Goal: Task Accomplishment & Management: Manage account settings

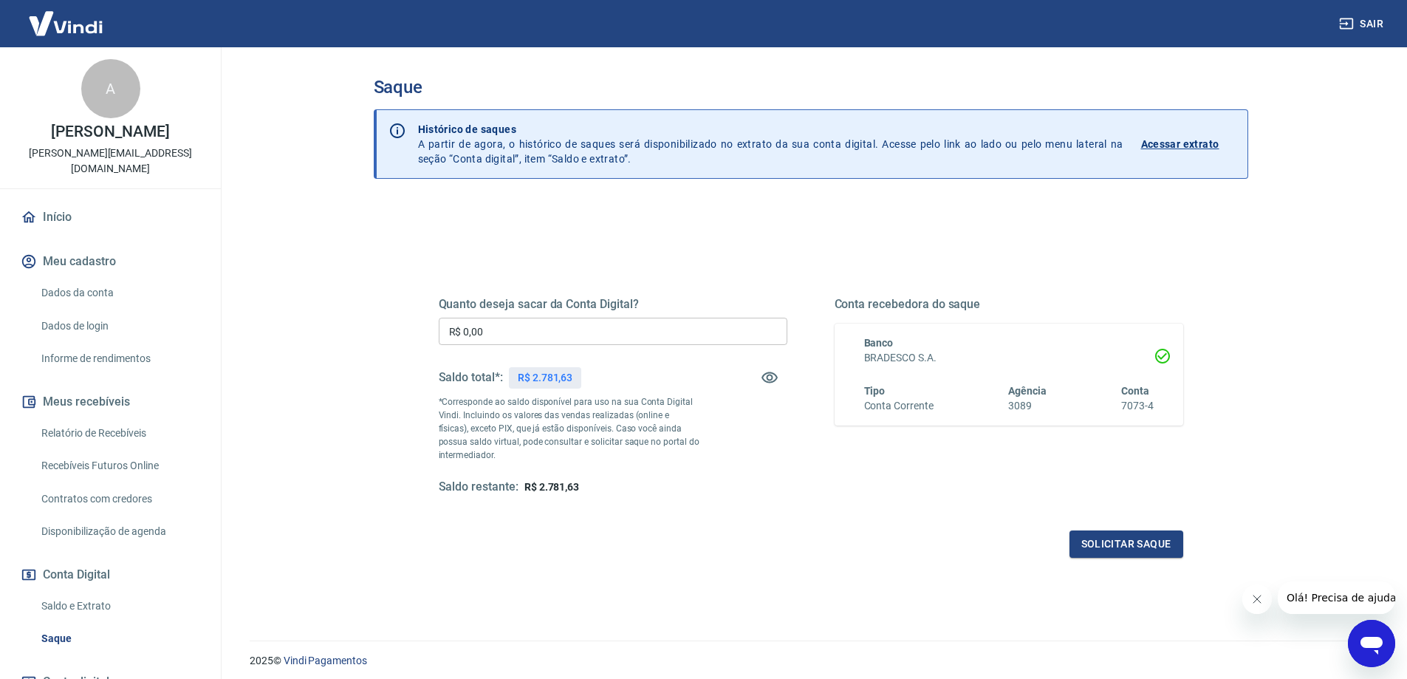
click at [577, 323] on input "R$ 0,00" at bounding box center [613, 331] width 349 height 27
click at [1258, 325] on div "Saque Histórico de saques A partir de agora, o histórico de saques será disponi…" at bounding box center [811, 334] width 910 height 575
click at [508, 326] on input "R$ 0,00" at bounding box center [613, 331] width 349 height 27
type input "R$ 2.700,00"
click at [1145, 535] on button "Solicitar saque" at bounding box center [1126, 543] width 114 height 27
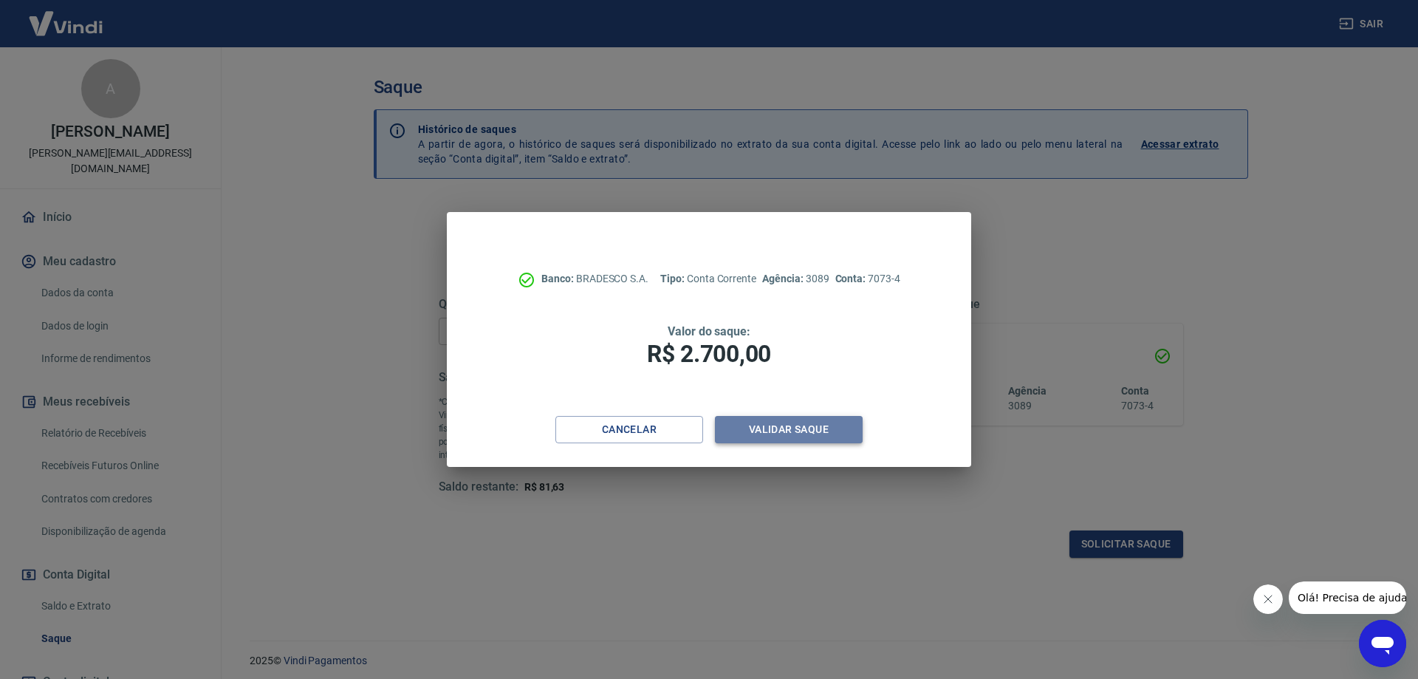
click at [818, 419] on button "Validar saque" at bounding box center [789, 429] width 148 height 27
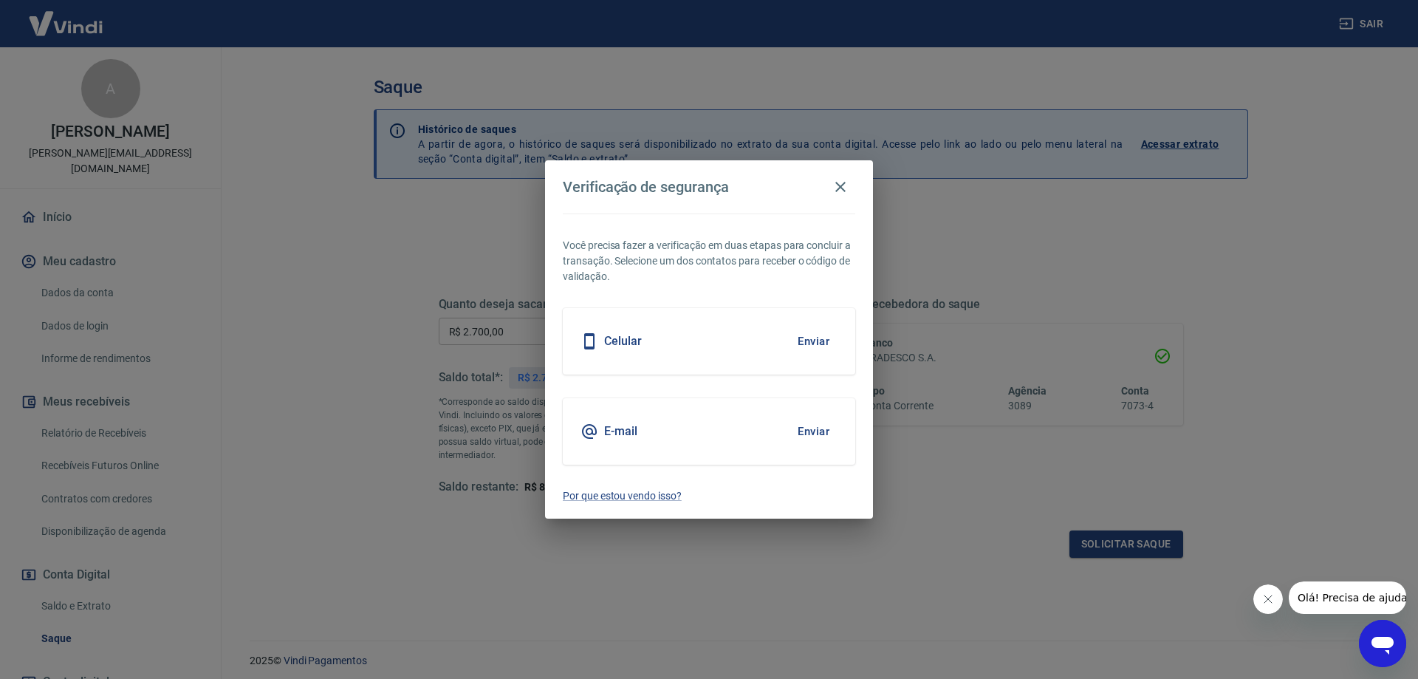
click at [819, 431] on button "Enviar" at bounding box center [813, 431] width 48 height 31
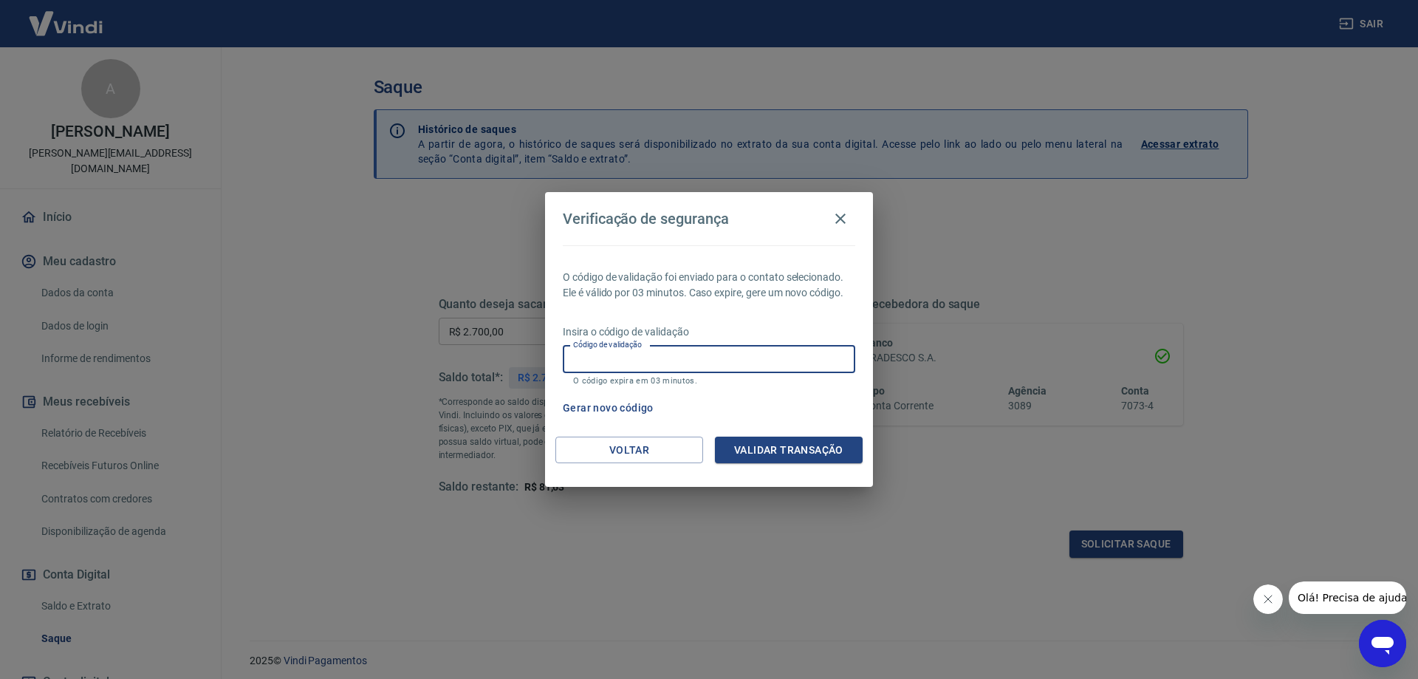
click at [603, 352] on input "Código de validação" at bounding box center [709, 359] width 292 height 27
paste input "776583"
type input "776583"
click at [815, 448] on button "Validar transação" at bounding box center [789, 449] width 148 height 27
